Goal: Check status: Check status

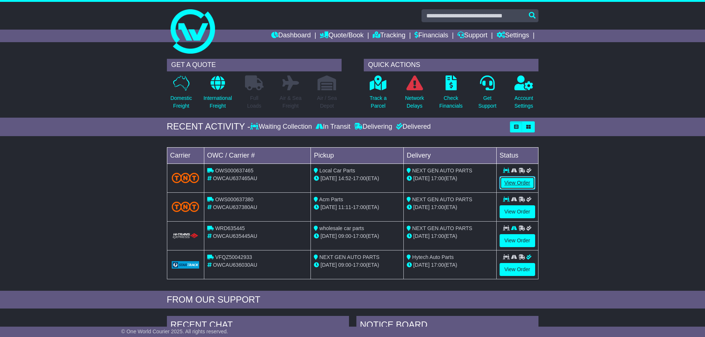
click at [507, 184] on link "View Order" at bounding box center [517, 182] width 36 height 13
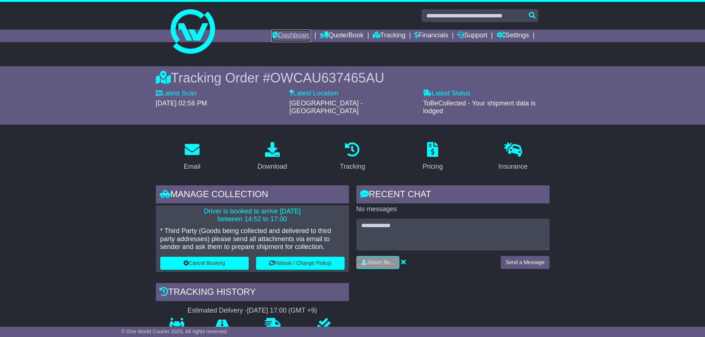
drag, startPoint x: 287, startPoint y: 34, endPoint x: 290, endPoint y: 38, distance: 4.2
click at [287, 34] on link "Dashboard" at bounding box center [291, 36] width 40 height 13
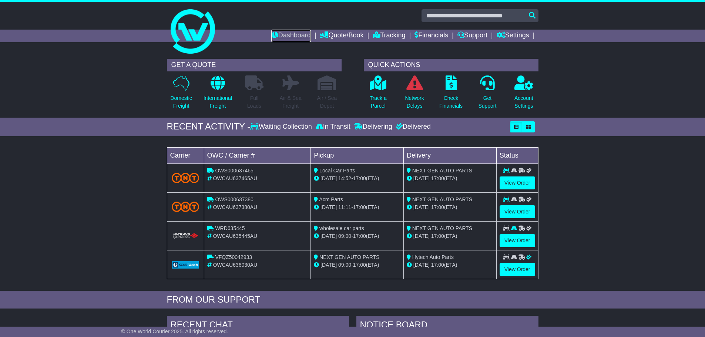
click at [279, 37] on link "Dashboard" at bounding box center [291, 36] width 40 height 13
click at [515, 242] on link "View Order" at bounding box center [517, 240] width 36 height 13
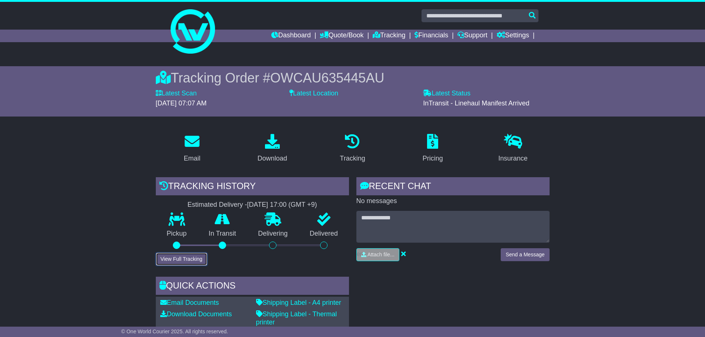
click at [181, 255] on button "View Full Tracking" at bounding box center [181, 259] width 51 height 13
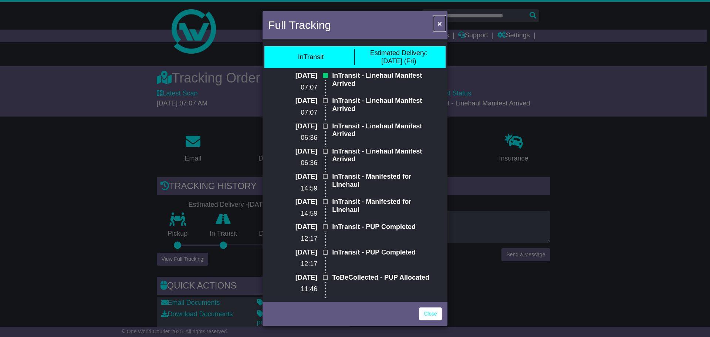
click at [441, 24] on span "×" at bounding box center [440, 23] width 4 height 9
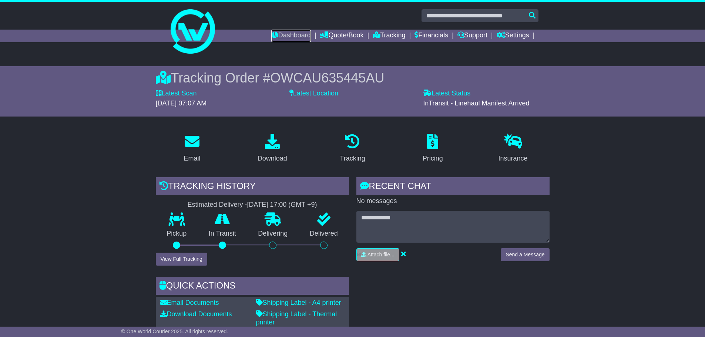
click at [271, 33] on link "Dashboard" at bounding box center [291, 36] width 40 height 13
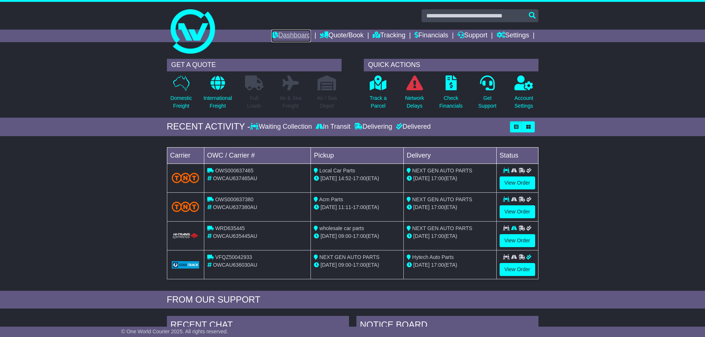
click at [285, 30] on link "Dashboard" at bounding box center [291, 36] width 40 height 13
click at [510, 212] on link "View Order" at bounding box center [517, 211] width 36 height 13
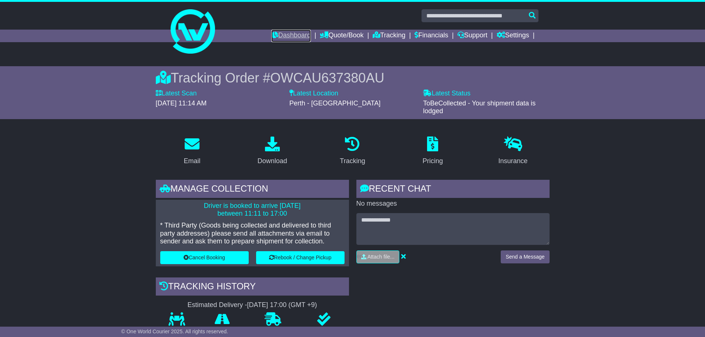
click at [279, 36] on link "Dashboard" at bounding box center [291, 36] width 40 height 13
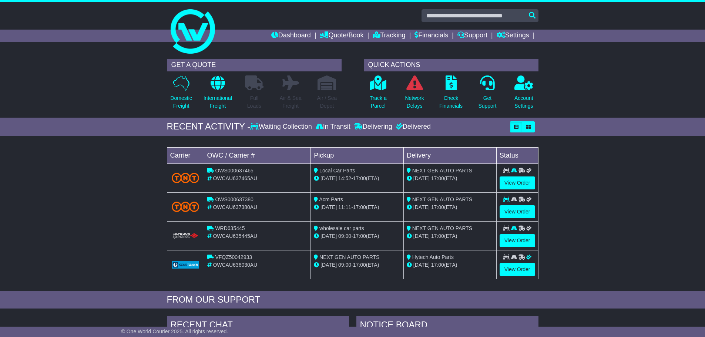
click at [629, 200] on div "Loading... No bookings found Carrier OWC / Carrier # Pickup Delivery Status OWS…" at bounding box center [352, 215] width 705 height 151
